Goal: Find specific page/section: Find specific page/section

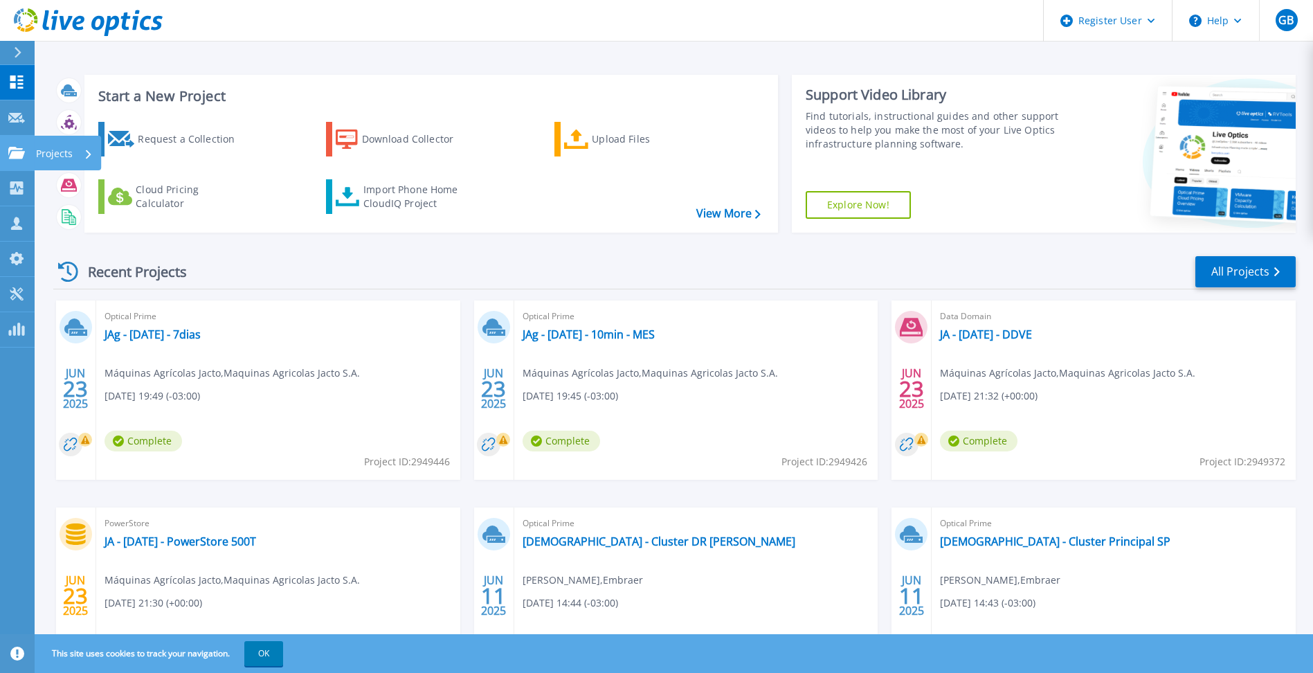
click at [12, 150] on icon at bounding box center [16, 153] width 17 height 12
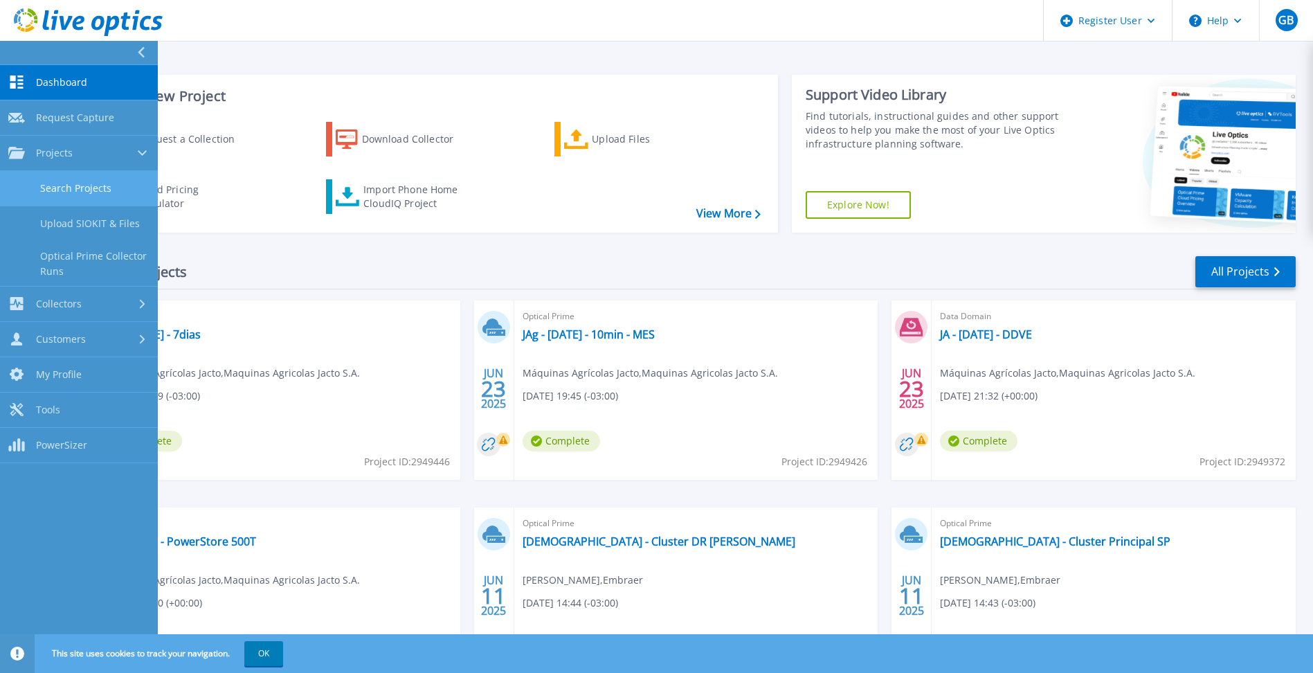
click at [91, 187] on link "Search Projects" at bounding box center [79, 188] width 158 height 35
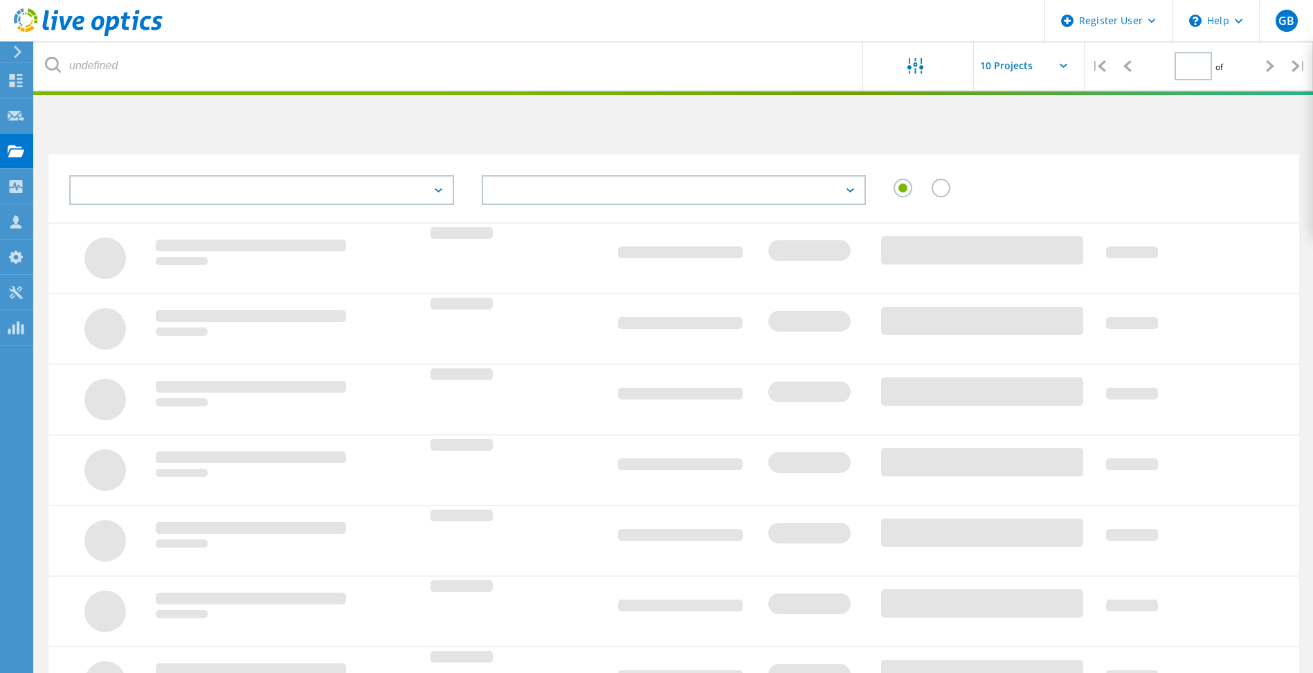
type input "1"
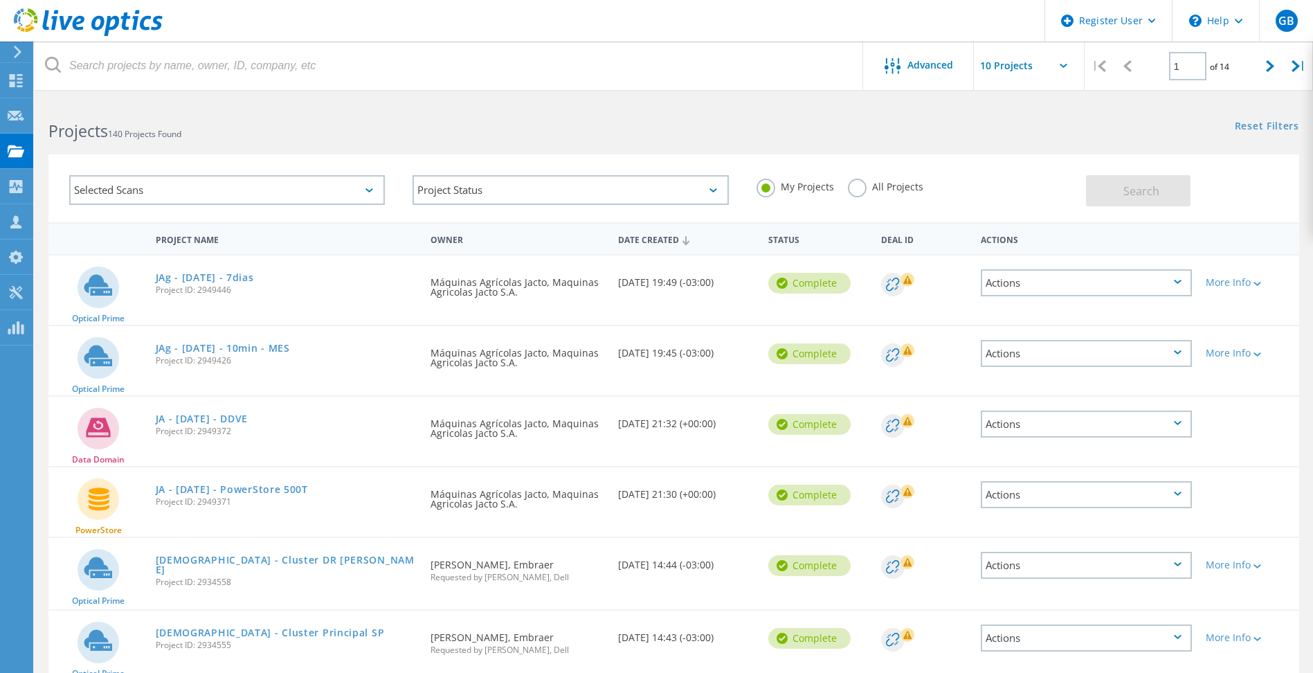
click at [853, 185] on label "All Projects" at bounding box center [885, 185] width 75 height 13
click at [0, 0] on input "All Projects" at bounding box center [0, 0] width 0 height 0
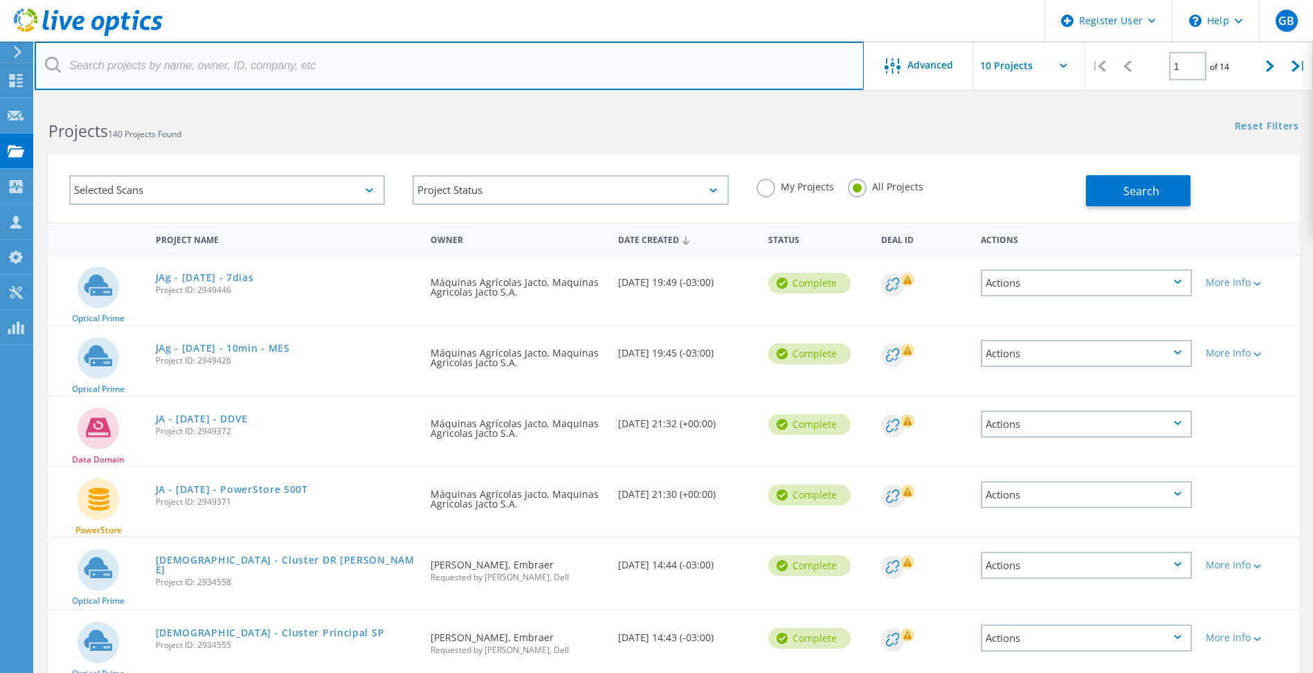
click at [262, 72] on input "text" at bounding box center [449, 66] width 829 height 48
type input "Hyundai"
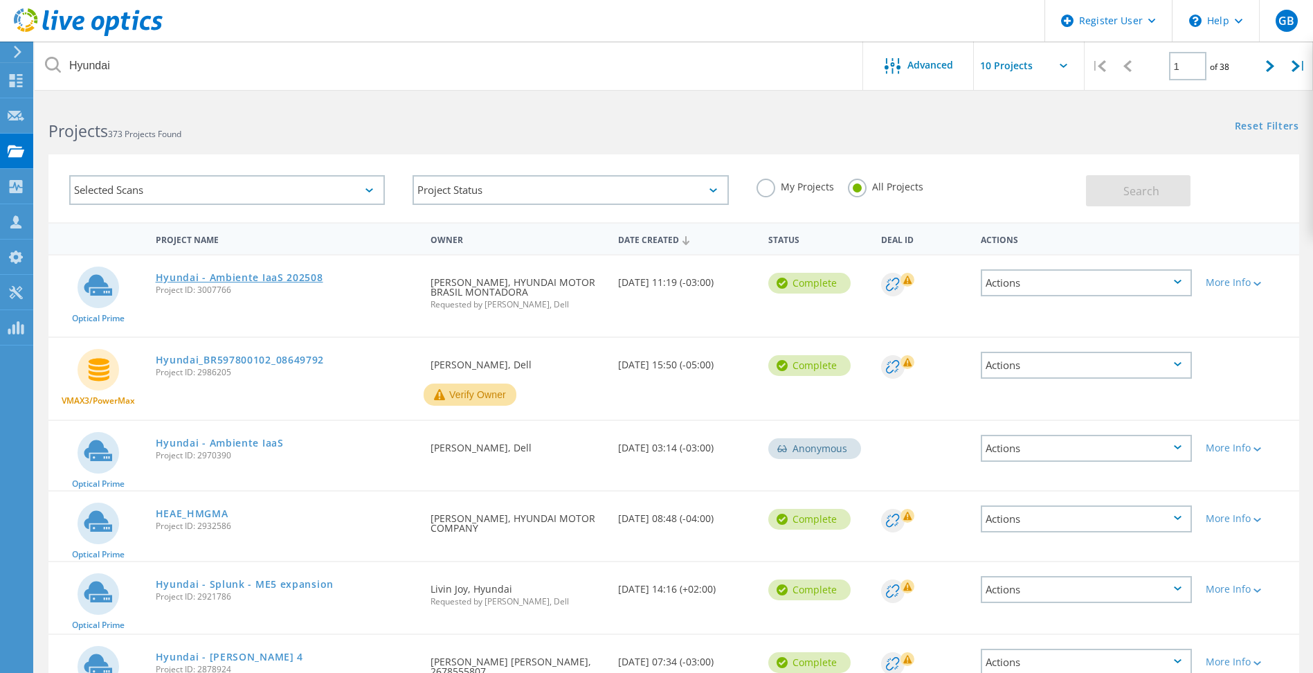
click at [294, 273] on link "Hyundai - Ambiente IaaS 202508" at bounding box center [239, 278] width 167 height 10
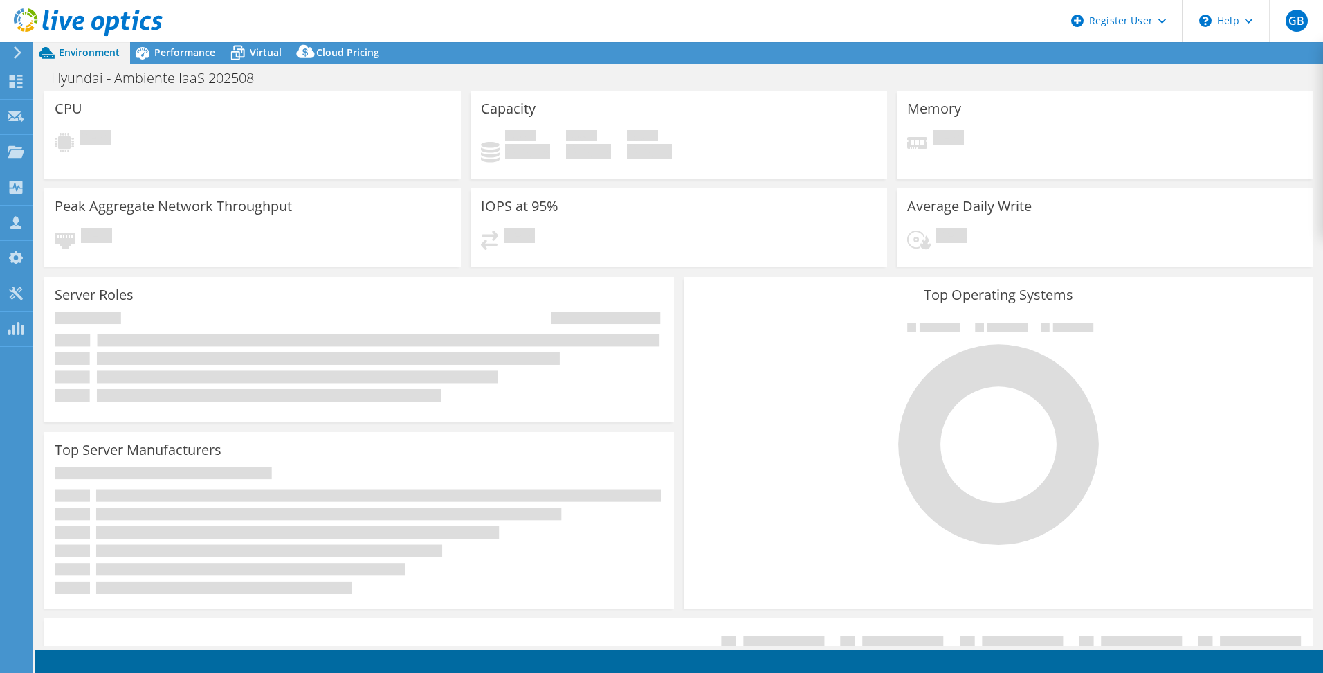
select select "USD"
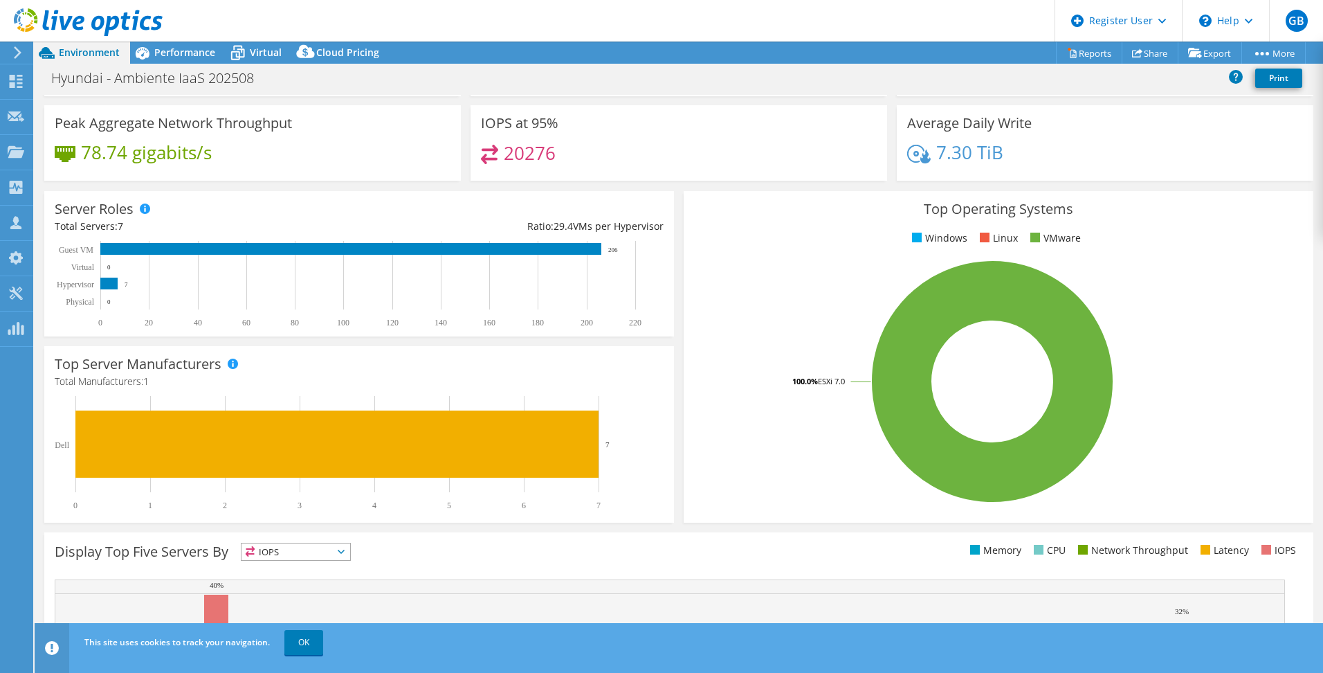
scroll to position [251, 0]
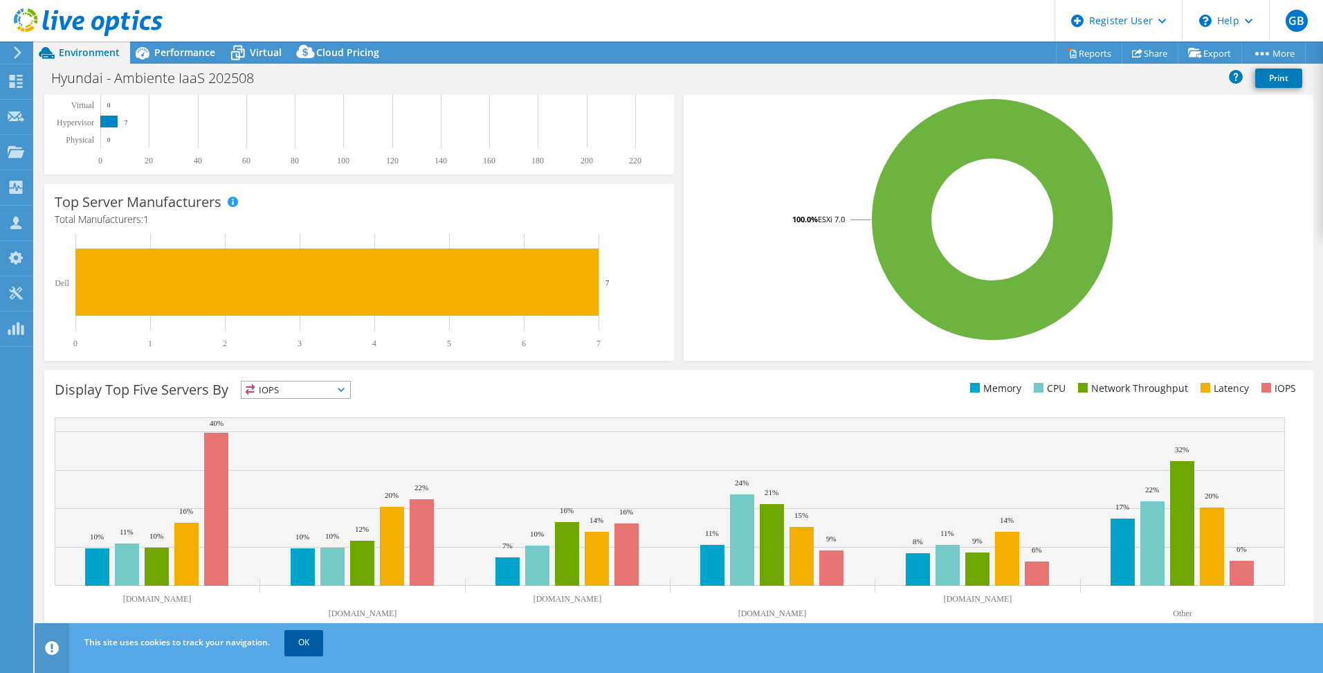
click at [296, 644] on link "OK" at bounding box center [303, 642] width 39 height 25
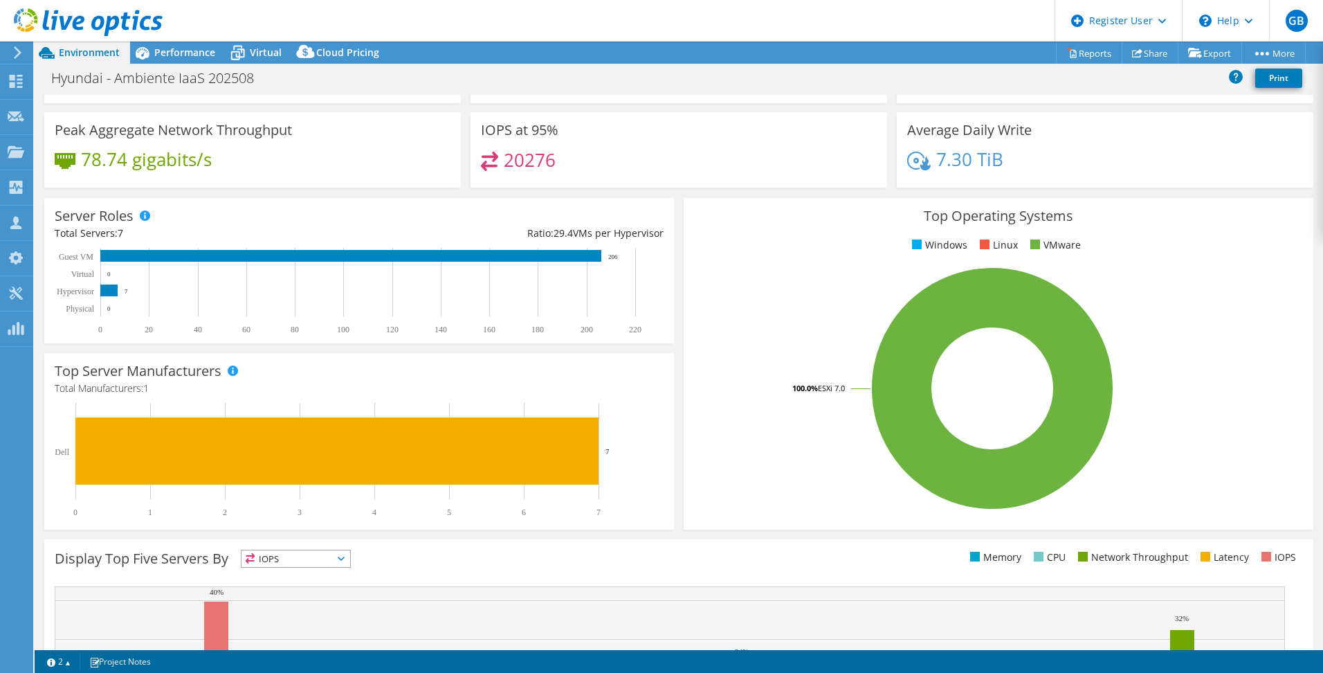
scroll to position [0, 0]
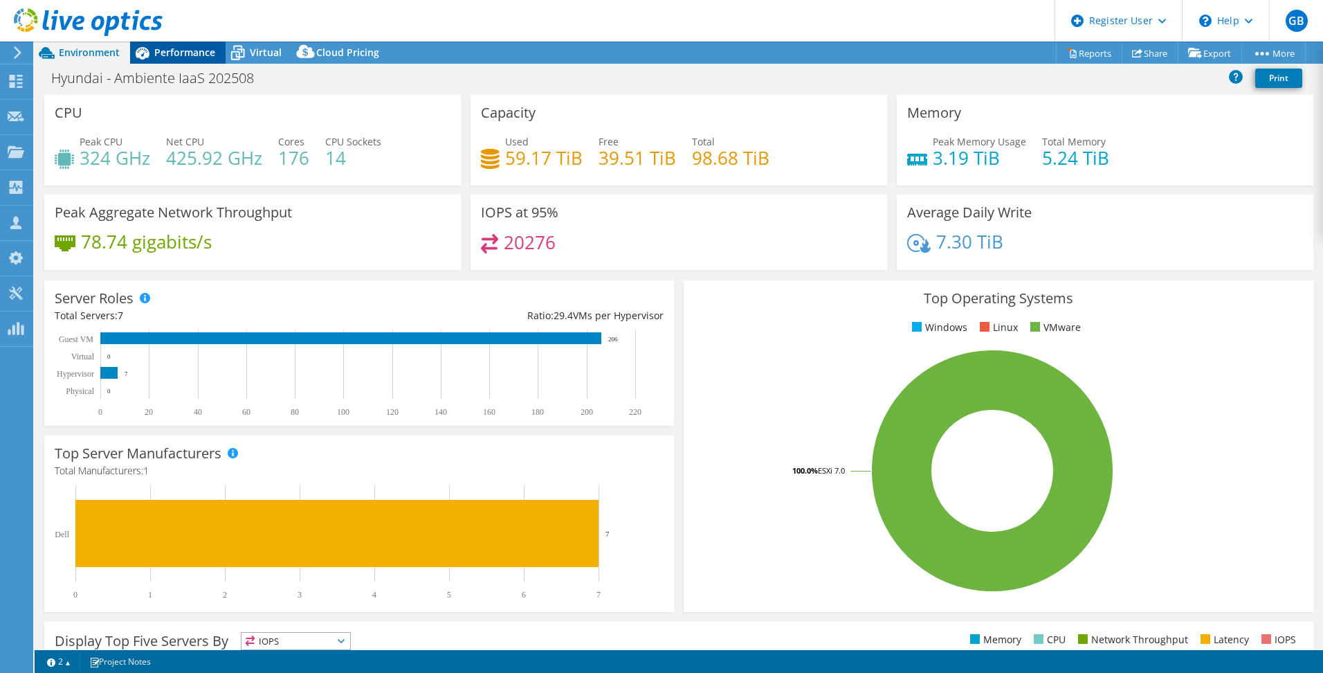
click at [195, 48] on span "Performance" at bounding box center [184, 52] width 61 height 13
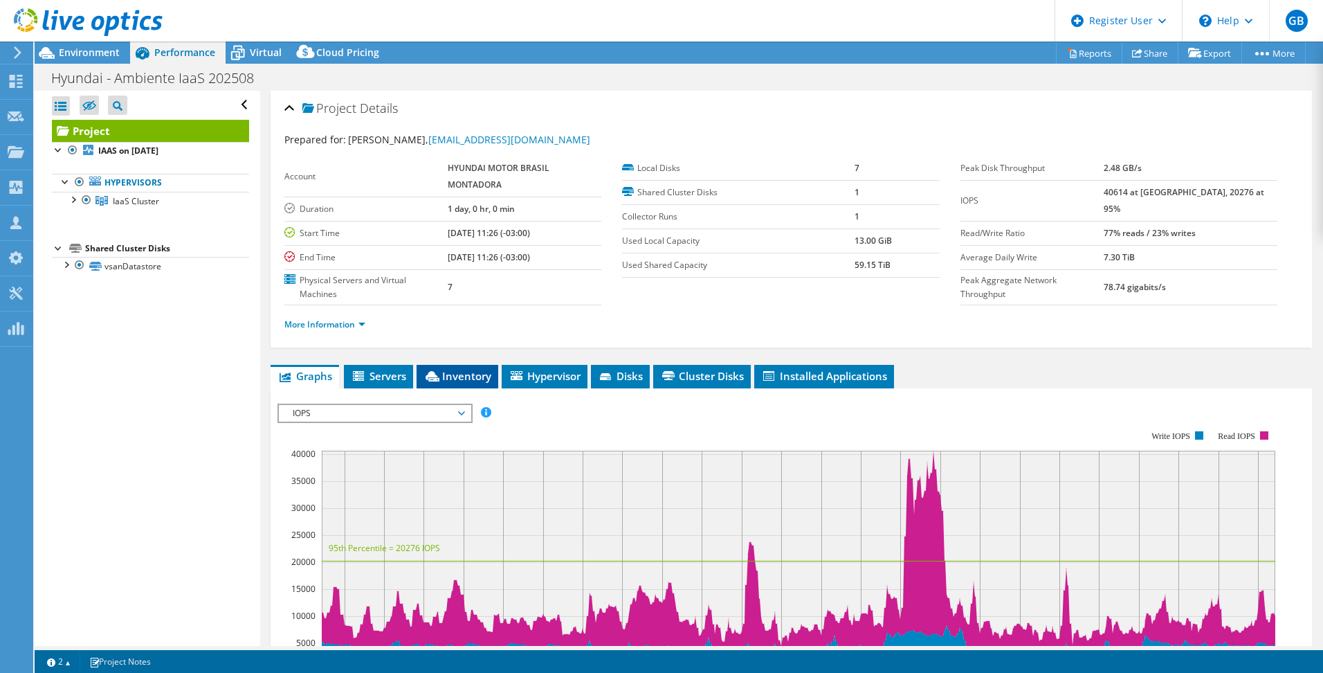
click at [451, 379] on span "Inventory" at bounding box center [458, 376] width 68 height 14
